Goal: Task Accomplishment & Management: Use online tool/utility

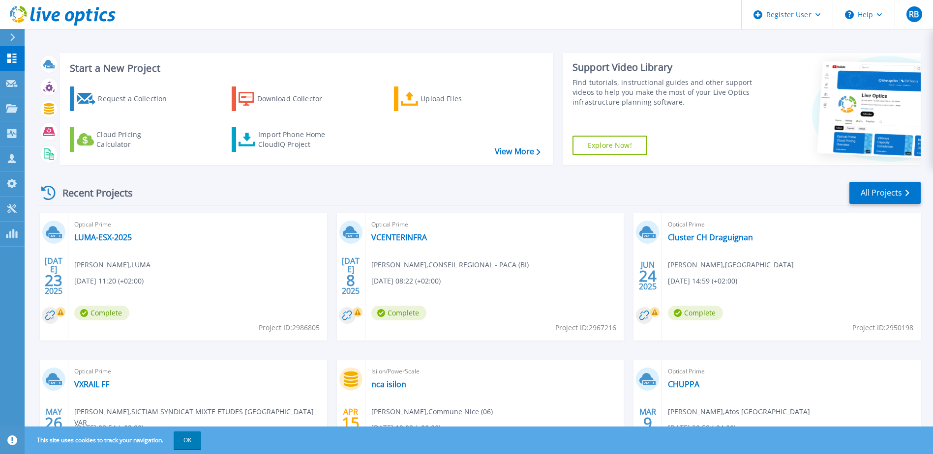
click at [189, 438] on button "OK" at bounding box center [188, 441] width 28 height 18
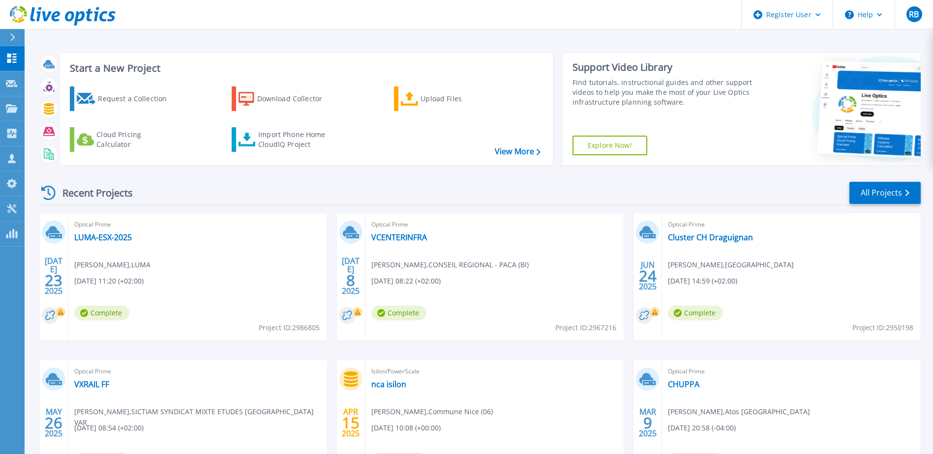
click at [12, 39] on icon at bounding box center [12, 37] width 5 height 8
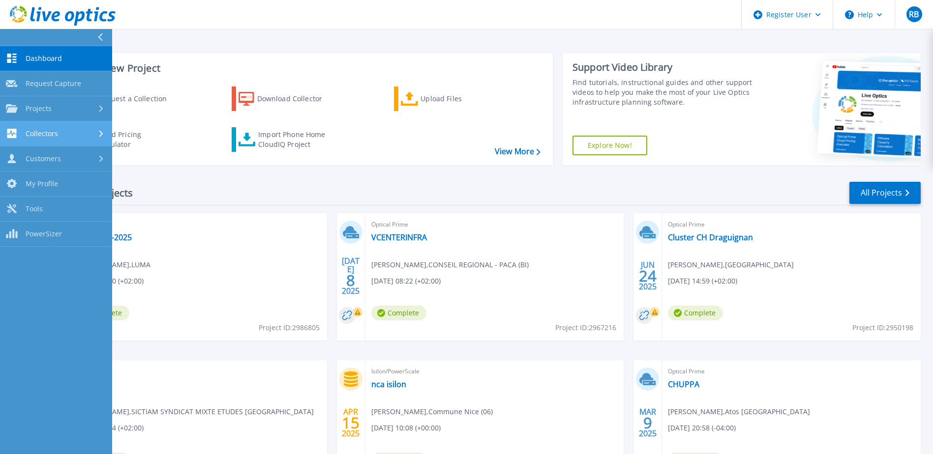
click at [94, 134] on div "Collectors" at bounding box center [56, 133] width 100 height 9
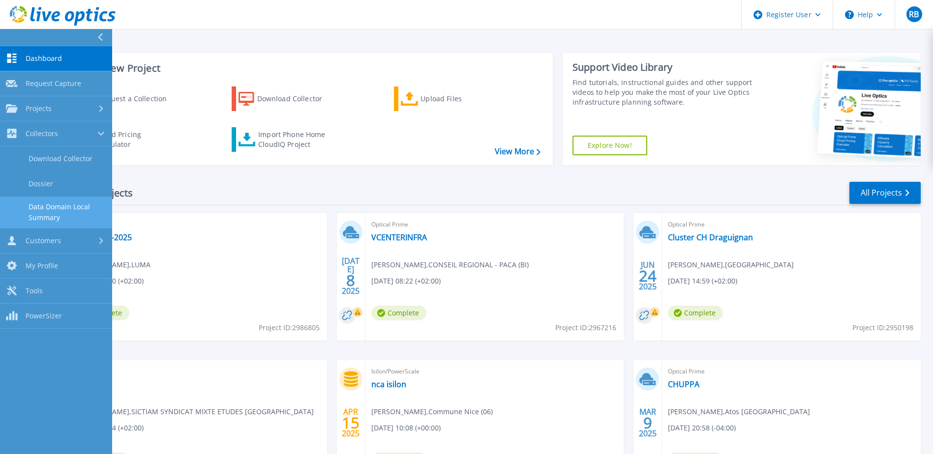
click at [47, 210] on link "Data Domain Local Summary" at bounding box center [56, 212] width 112 height 31
